Goal: Task Accomplishment & Management: Manage account settings

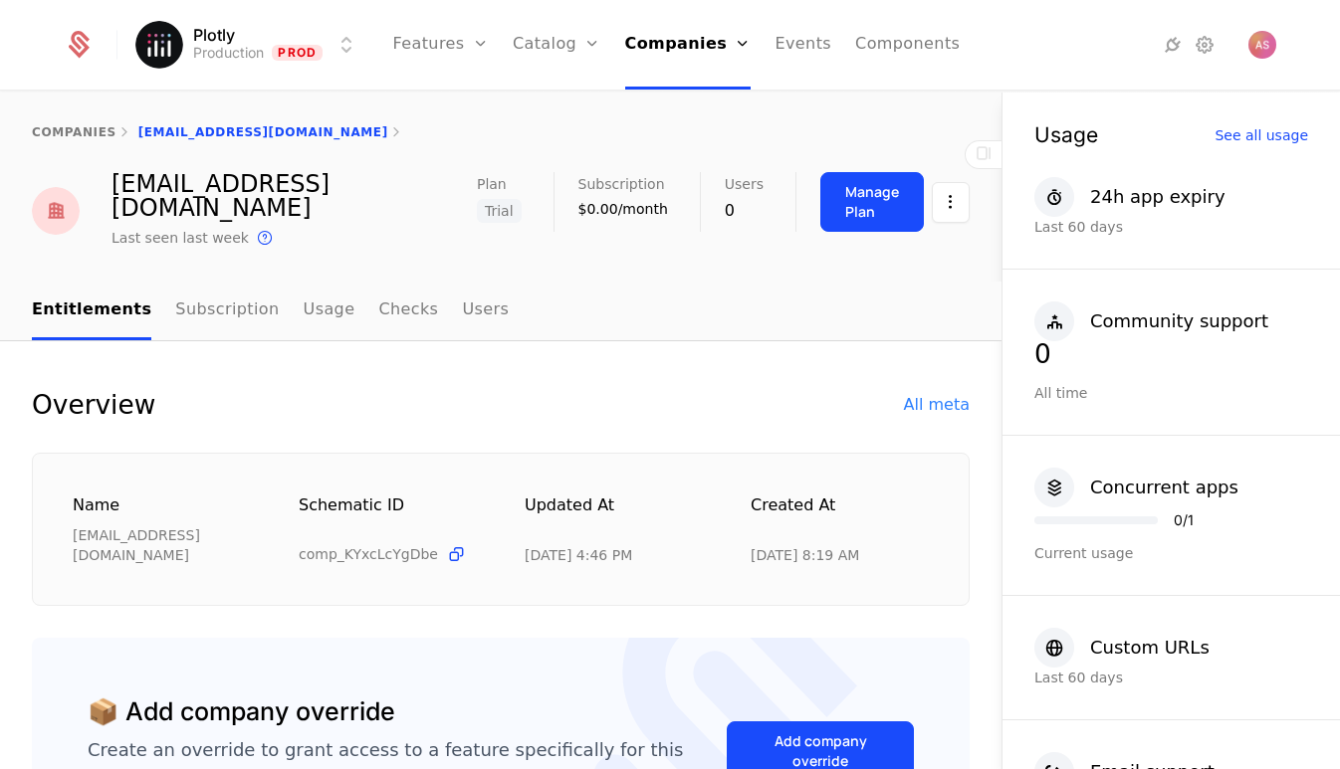
click at [679, 102] on link "Companies" at bounding box center [695, 98] width 92 height 16
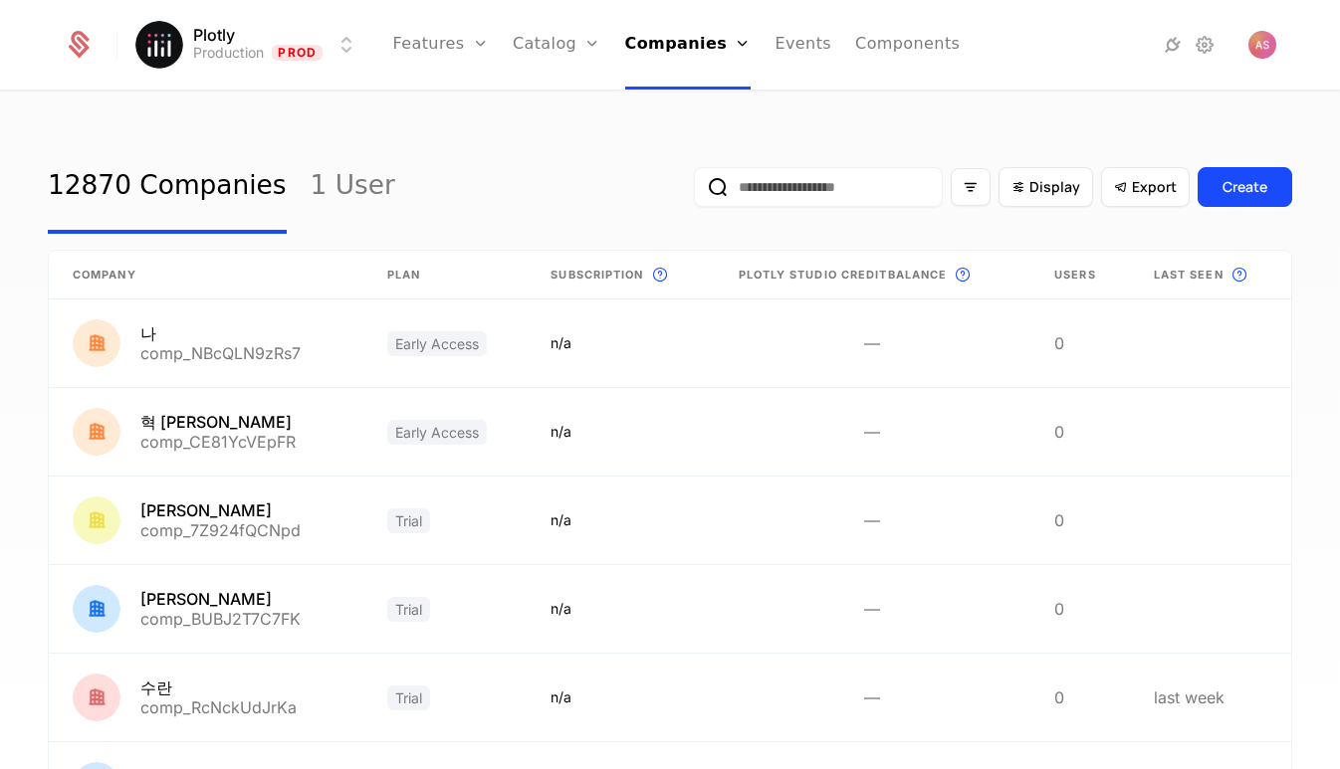
click at [748, 176] on input "email" at bounding box center [818, 187] width 249 height 40
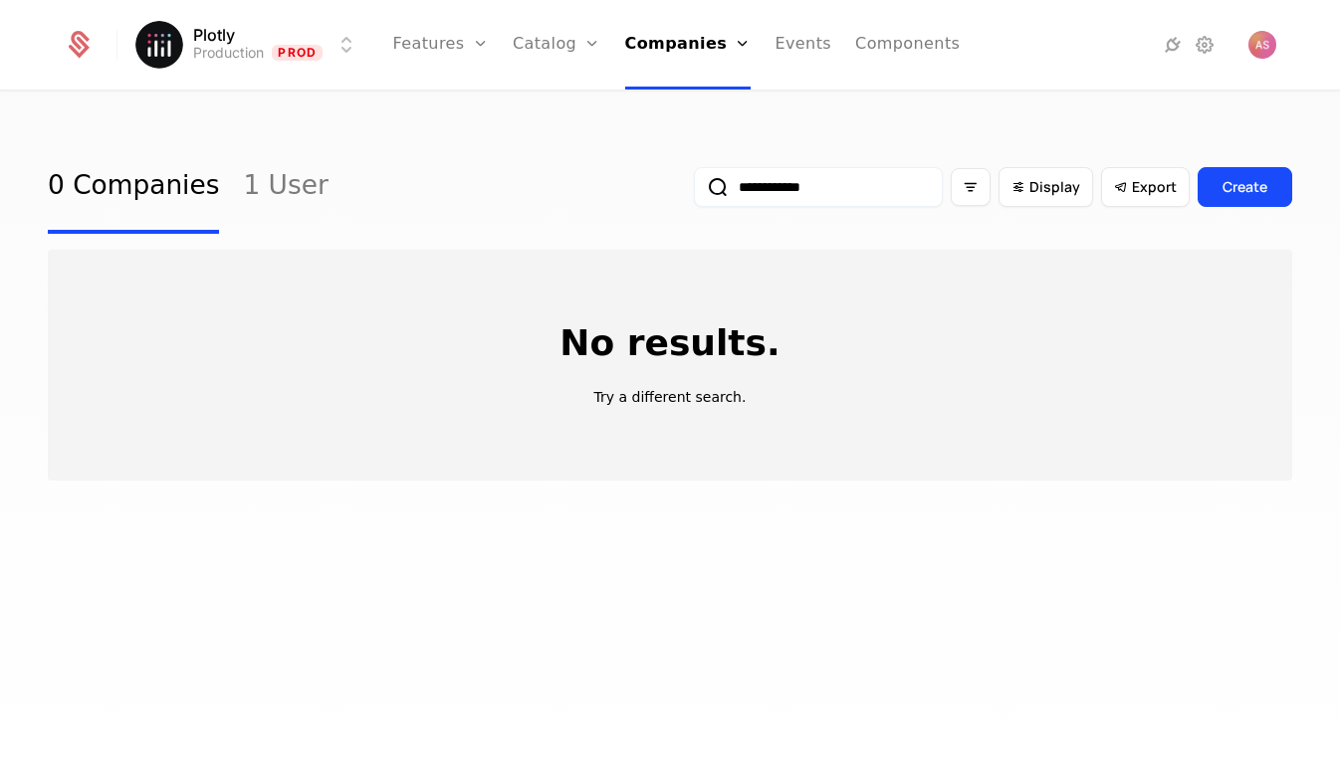
type input "**********"
click at [694, 191] on button "submit" at bounding box center [694, 191] width 0 height 0
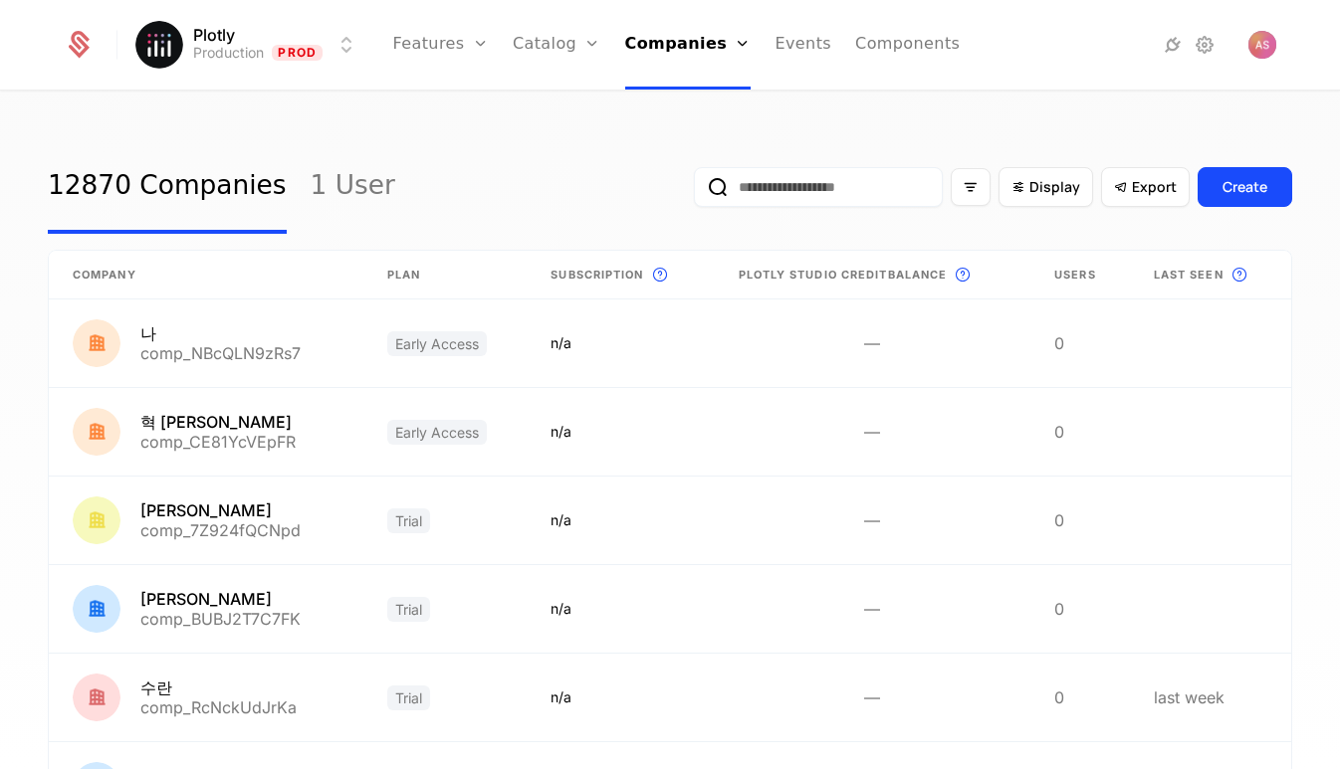
click at [806, 194] on input "email" at bounding box center [818, 187] width 249 height 40
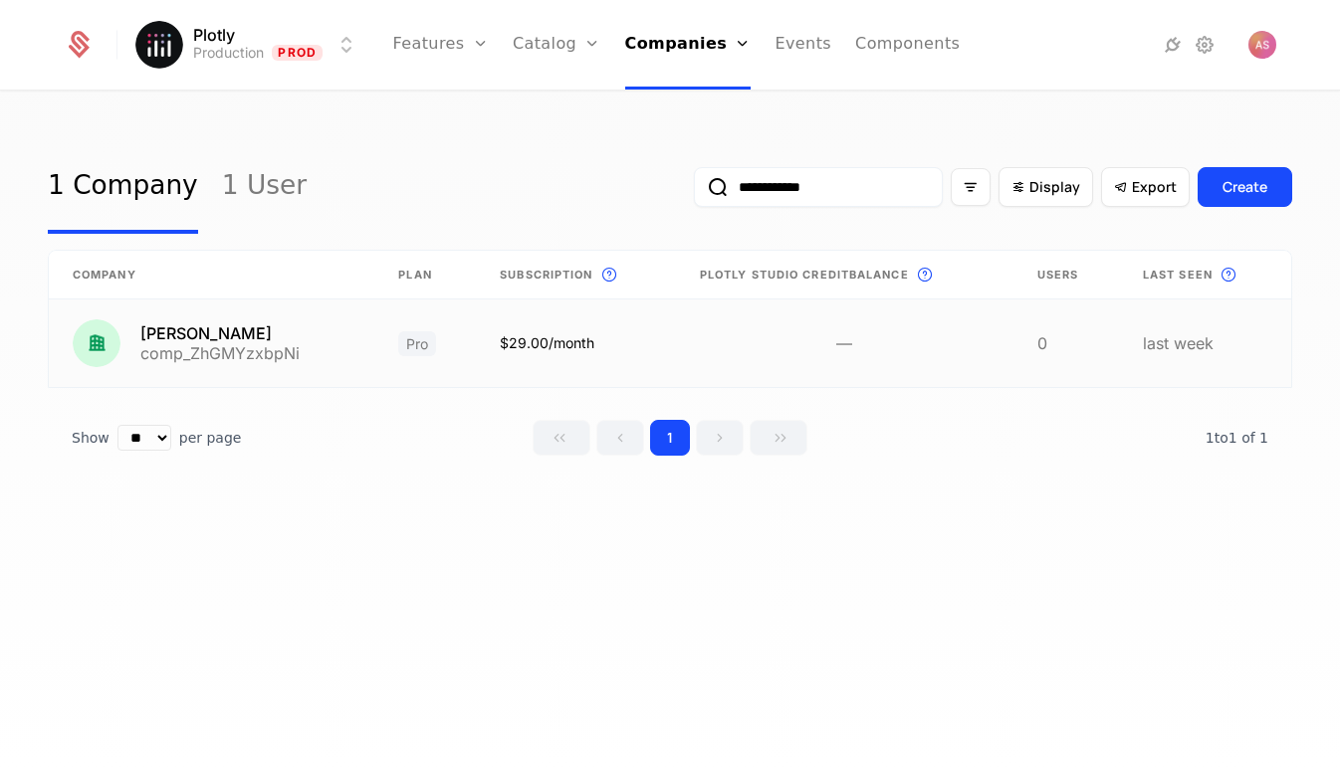
type input "**********"
click at [271, 361] on link at bounding box center [211, 344] width 325 height 88
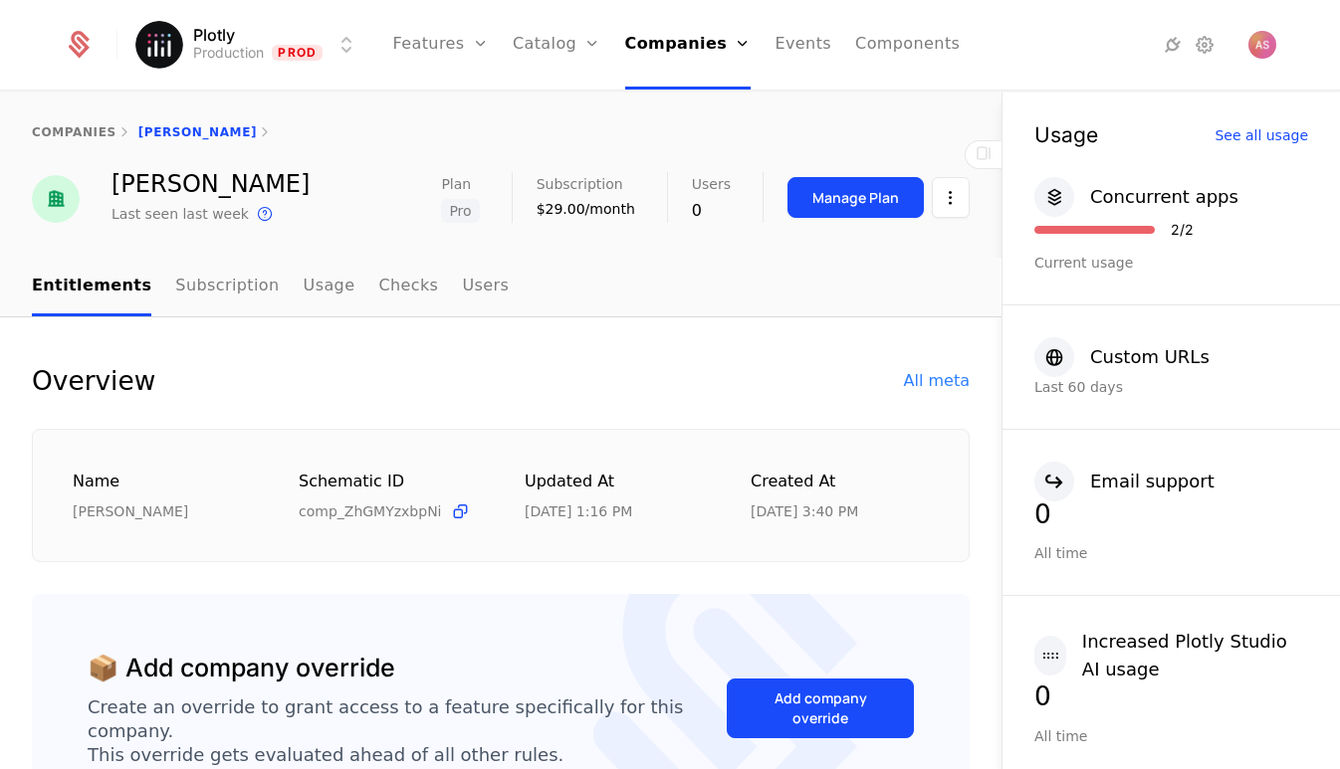
click at [866, 209] on button "Manage Plan" at bounding box center [855, 197] width 136 height 41
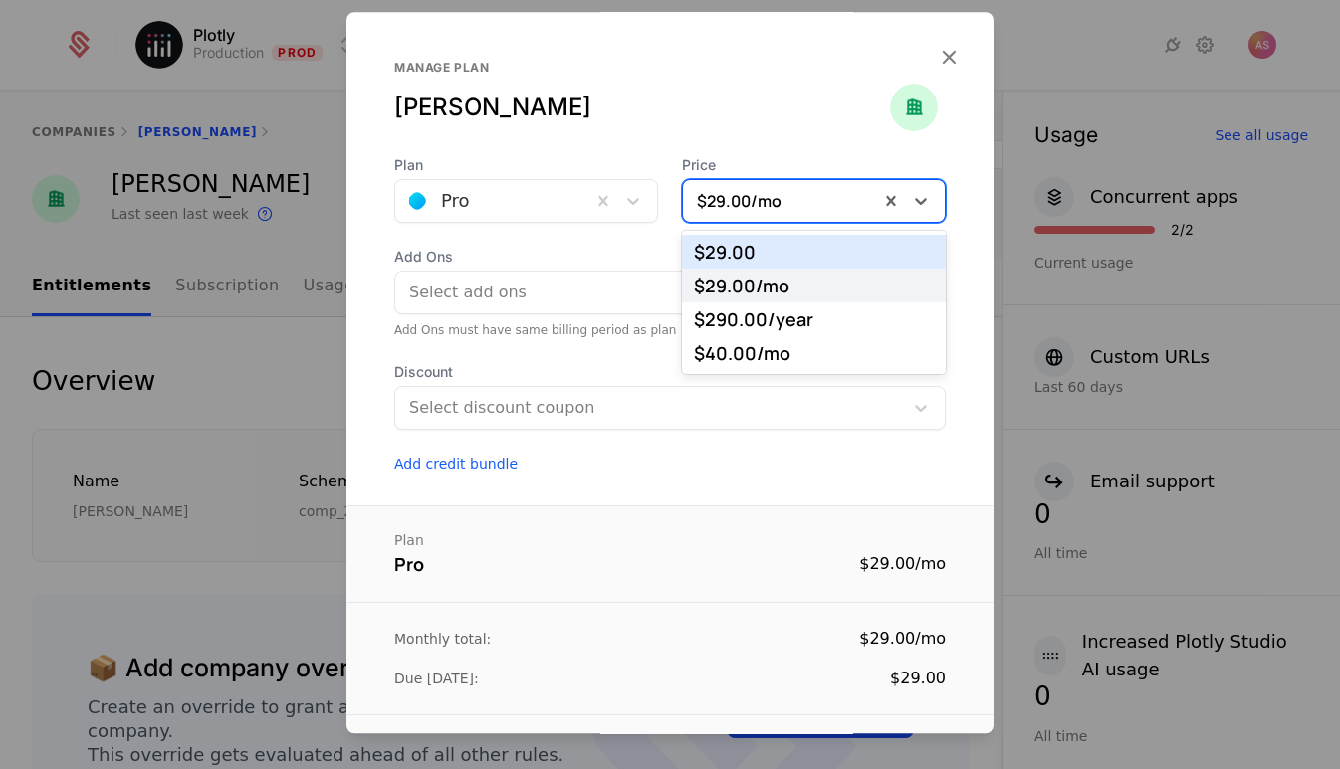
click at [814, 209] on div at bounding box center [781, 201] width 168 height 28
click at [546, 250] on span "Add Ons" at bounding box center [669, 257] width 551 height 20
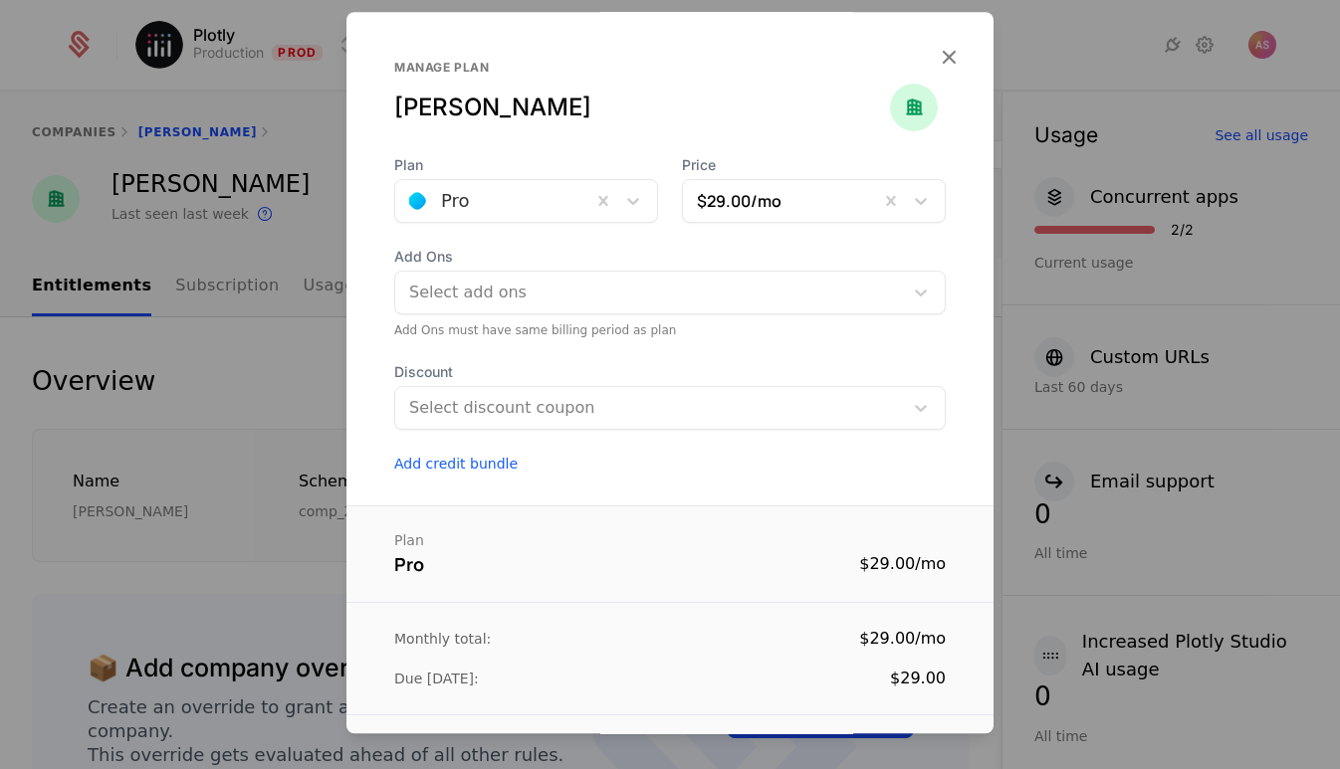
click at [540, 202] on div at bounding box center [493, 201] width 168 height 28
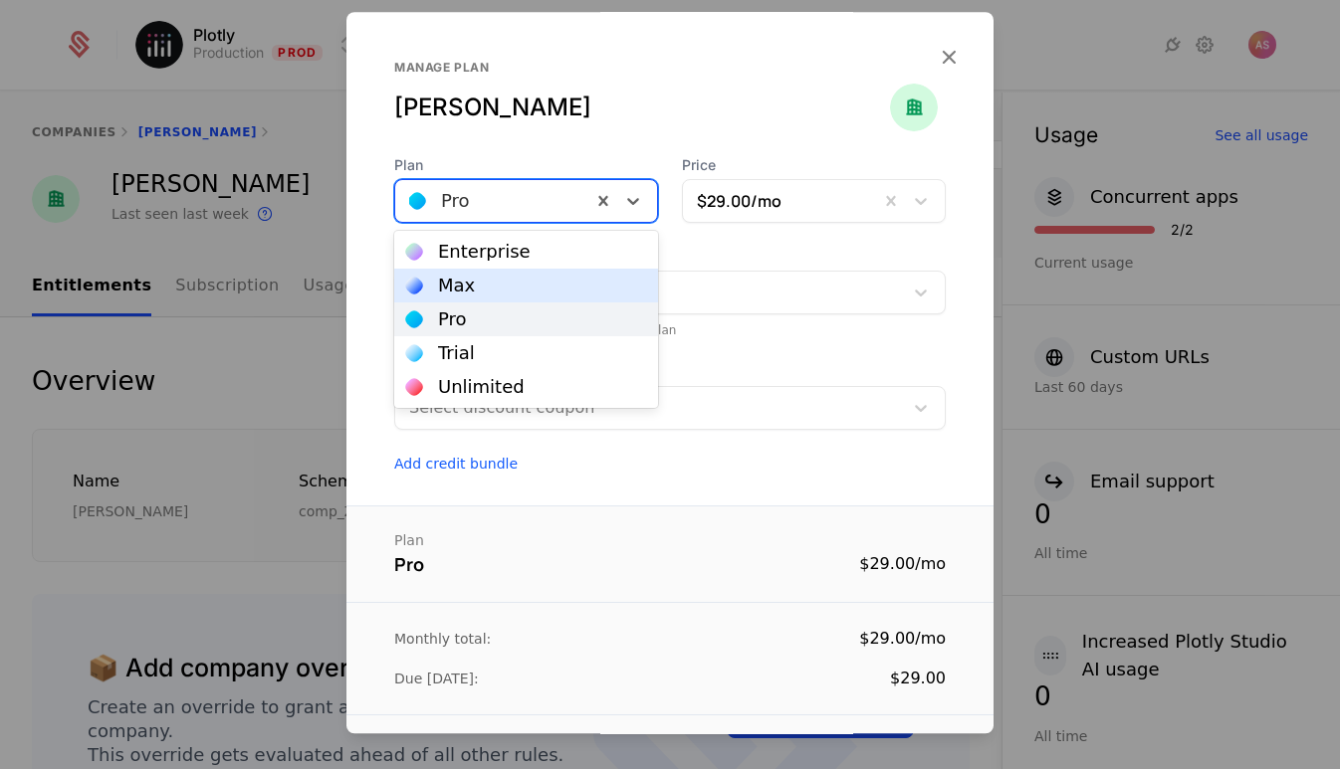
click at [949, 56] on icon "button" at bounding box center [949, 57] width 26 height 26
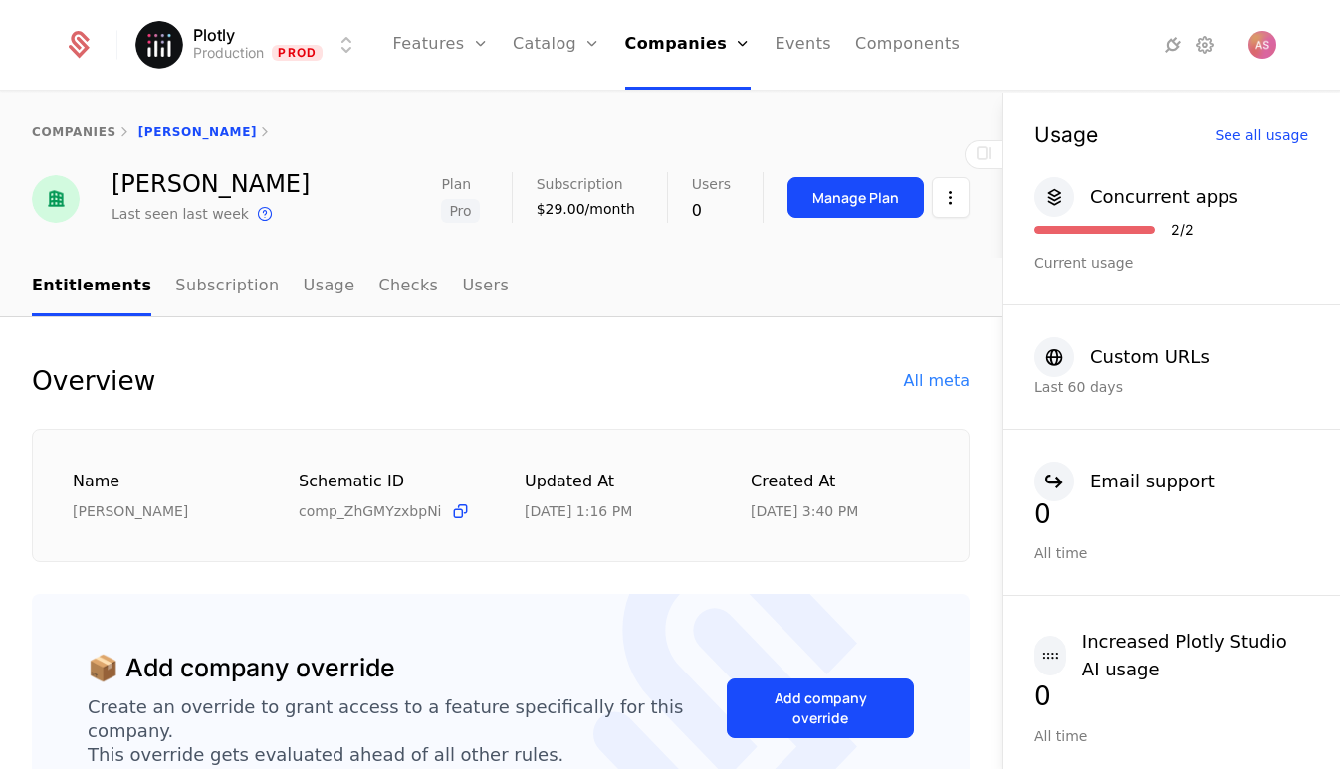
click at [855, 199] on div "Manage Plan" at bounding box center [855, 198] width 87 height 20
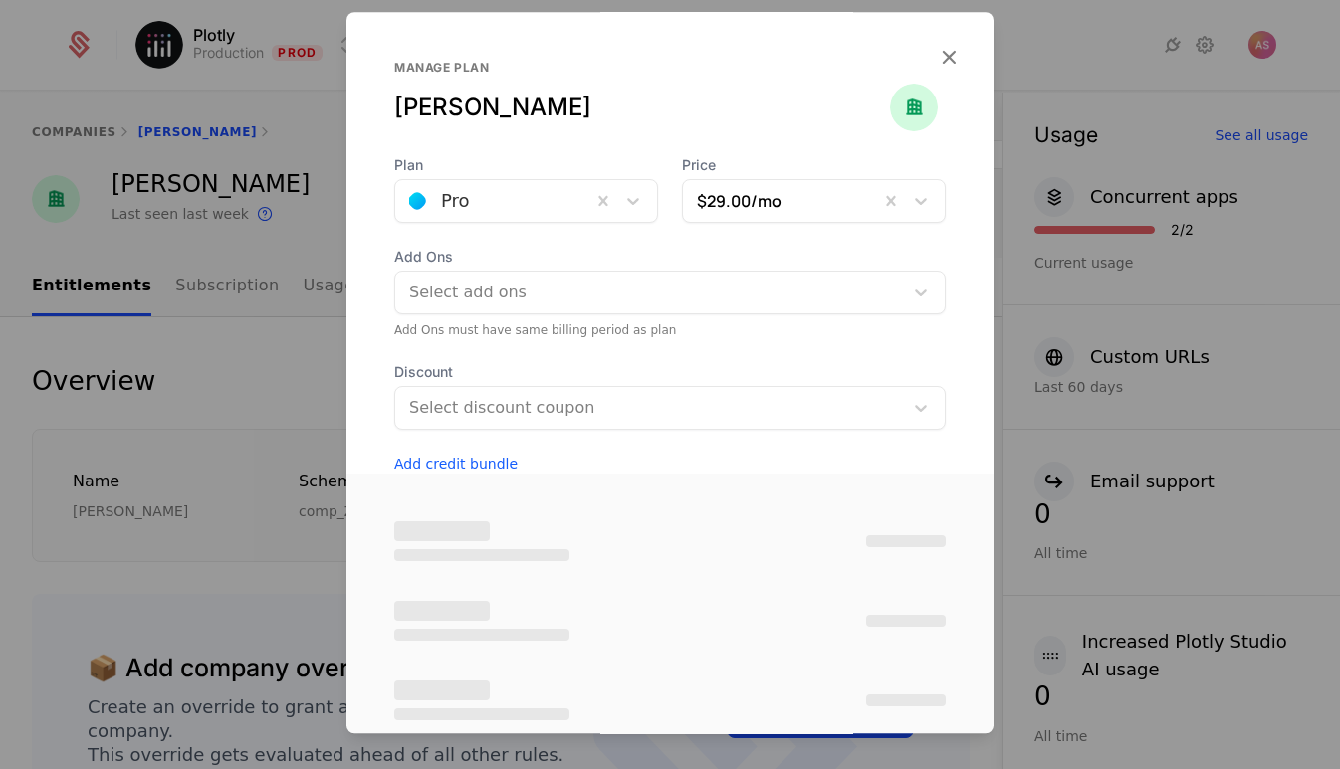
click at [549, 201] on div at bounding box center [493, 201] width 168 height 28
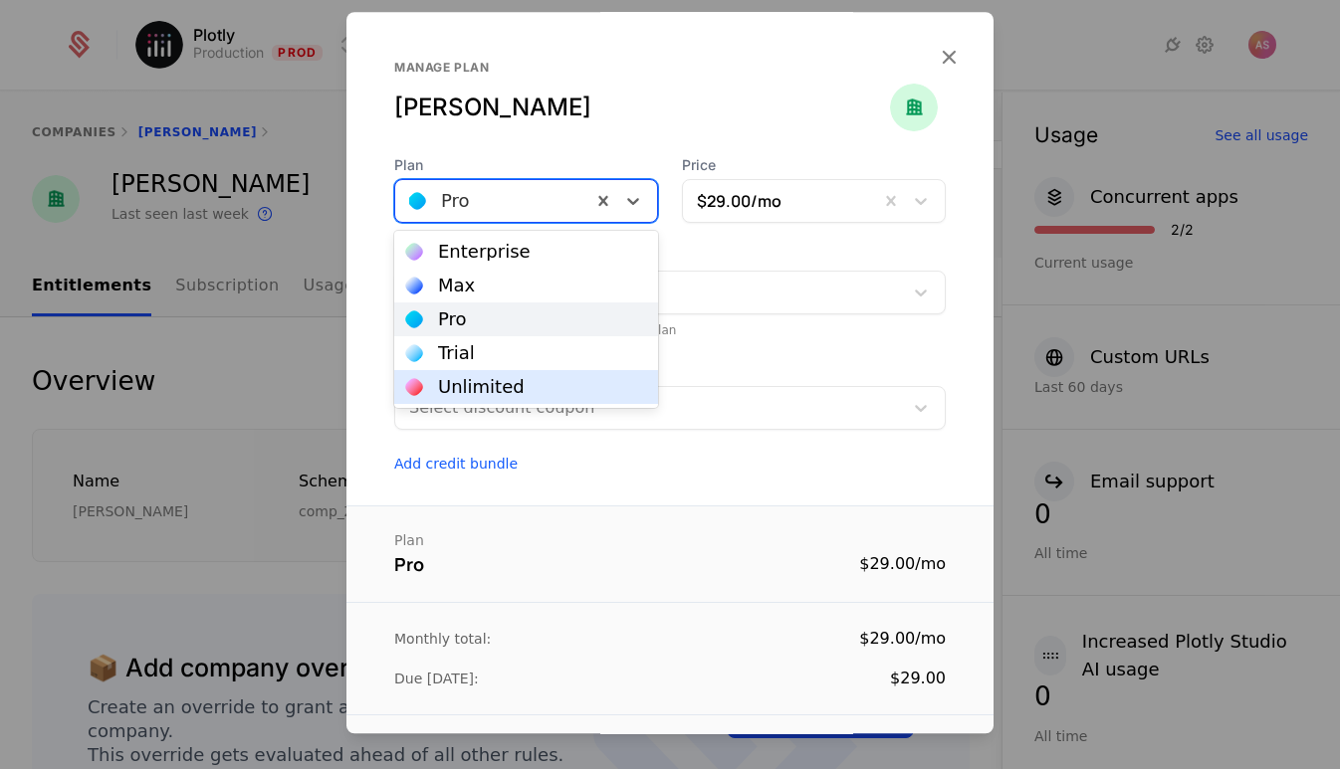
click at [492, 387] on div "Unlimited" at bounding box center [481, 387] width 87 height 18
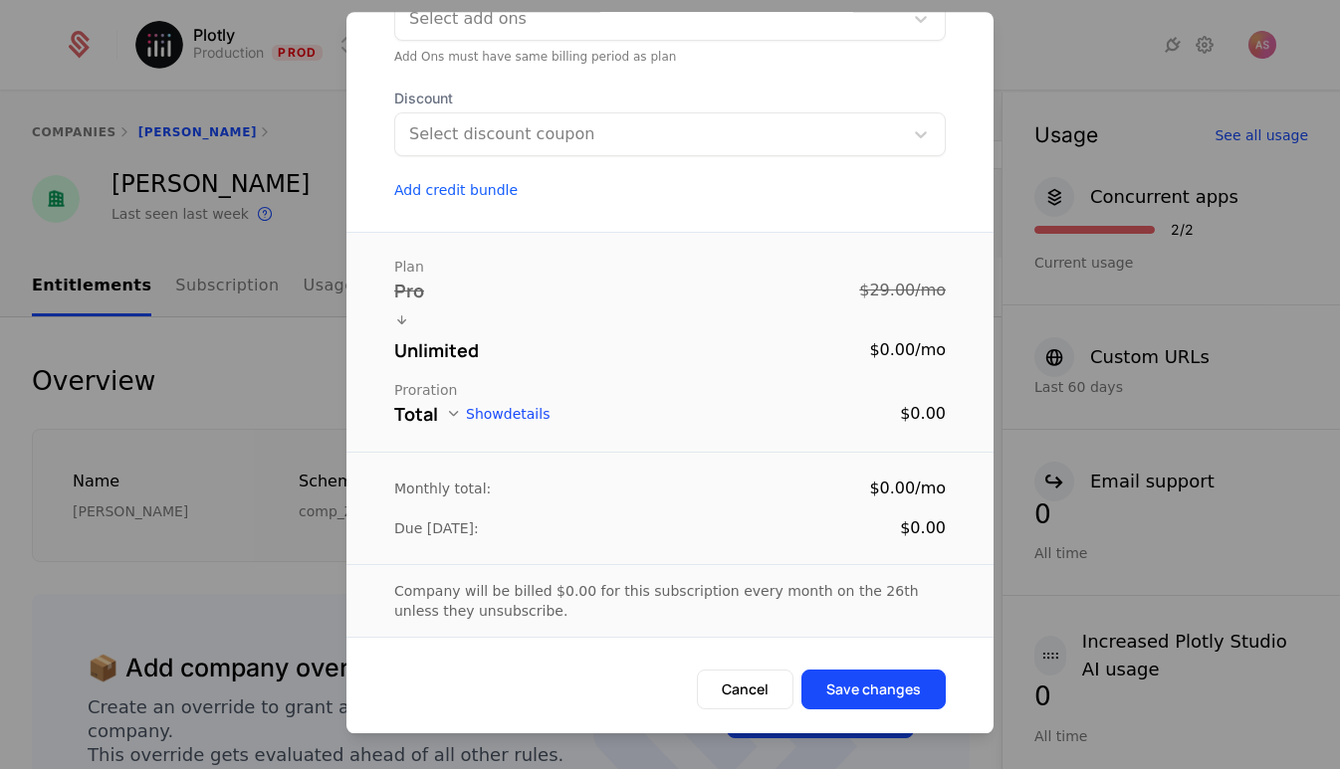
scroll to position [274, 0]
click at [887, 692] on button "Save changes" at bounding box center [873, 690] width 144 height 40
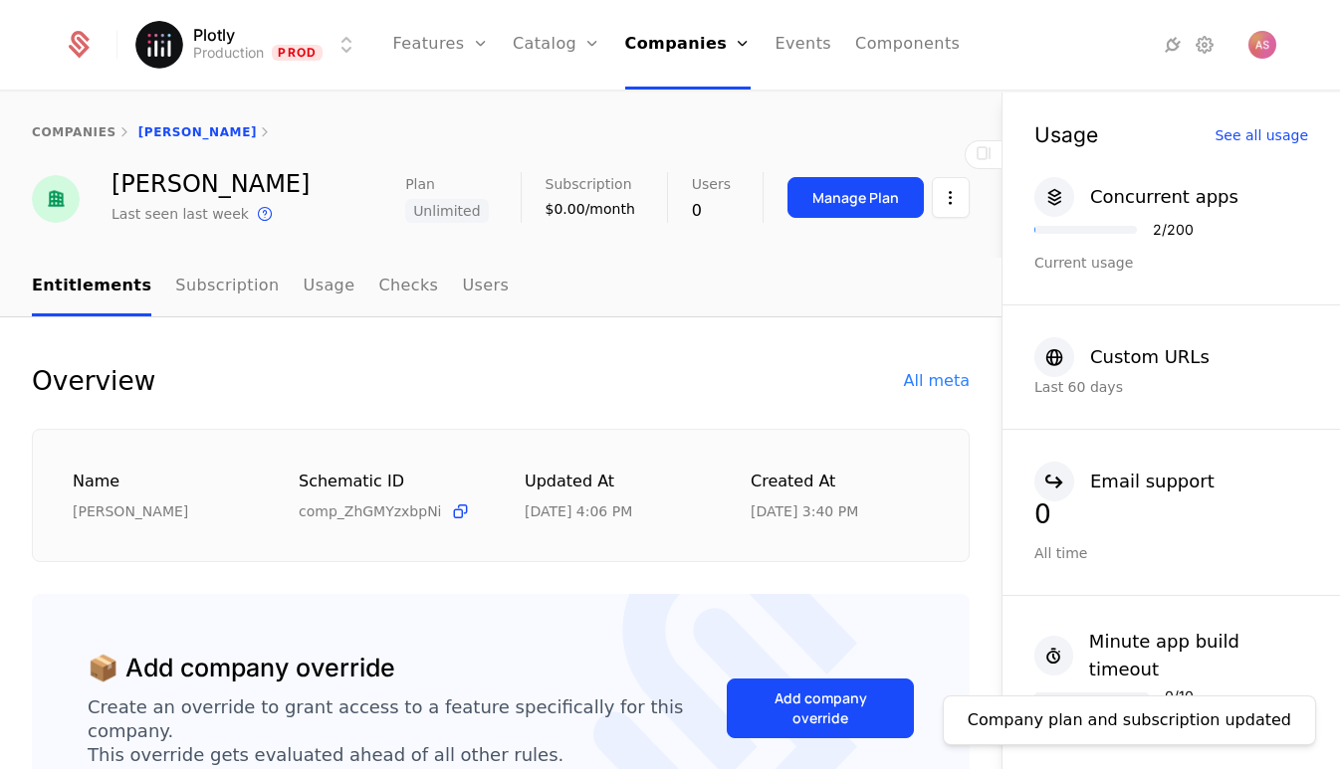
scroll to position [0, 0]
click at [703, 104] on link "Companies" at bounding box center [695, 98] width 92 height 16
